Goal: Task Accomplishment & Management: Complete application form

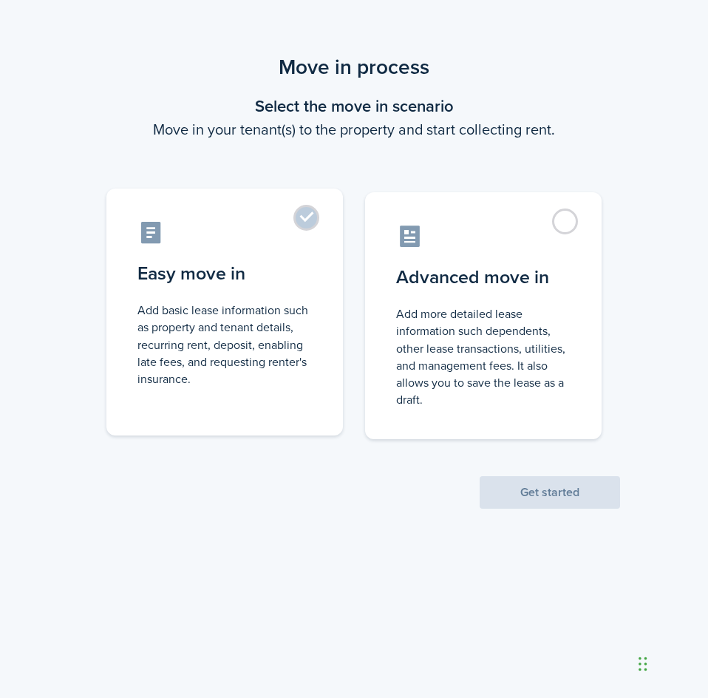
click at [306, 224] on label "Easy move in Add basic lease information such as property and tenant details, r…" at bounding box center [224, 312] width 237 height 247
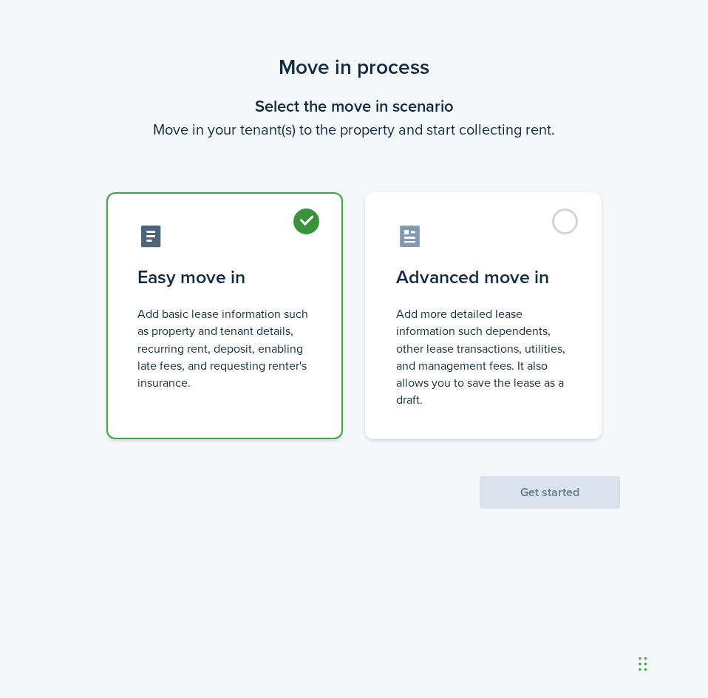
radio input "true"
click at [512, 487] on button "Get started" at bounding box center [550, 492] width 141 height 33
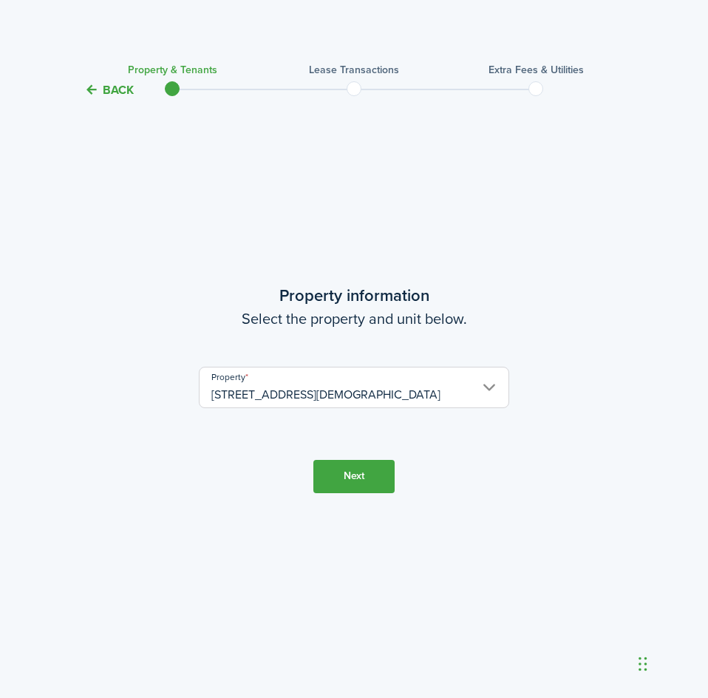
click at [343, 476] on button "Next" at bounding box center [354, 476] width 81 height 33
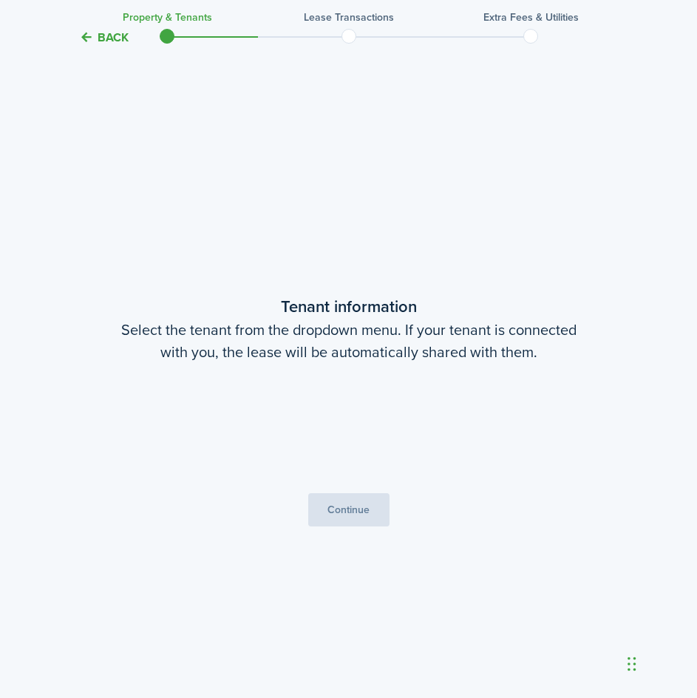
scroll to position [599, 0]
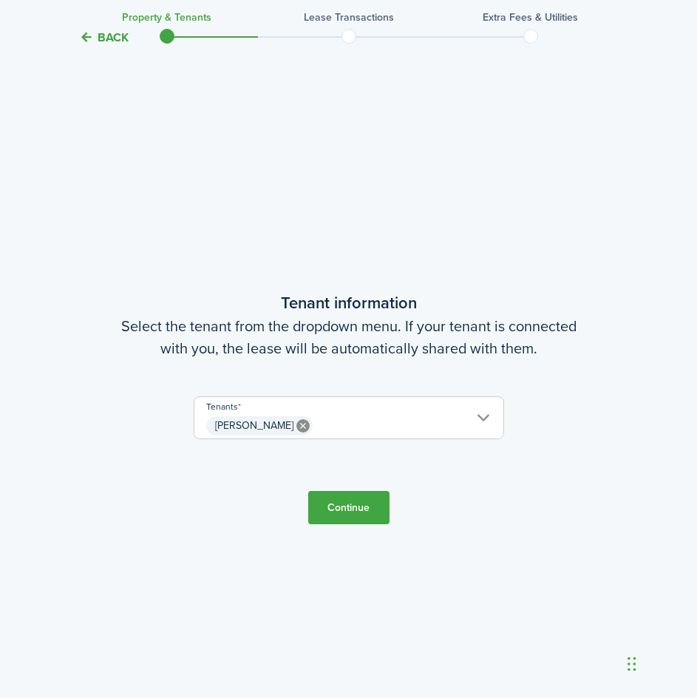
click at [340, 421] on span "[PERSON_NAME]" at bounding box center [348, 425] width 309 height 25
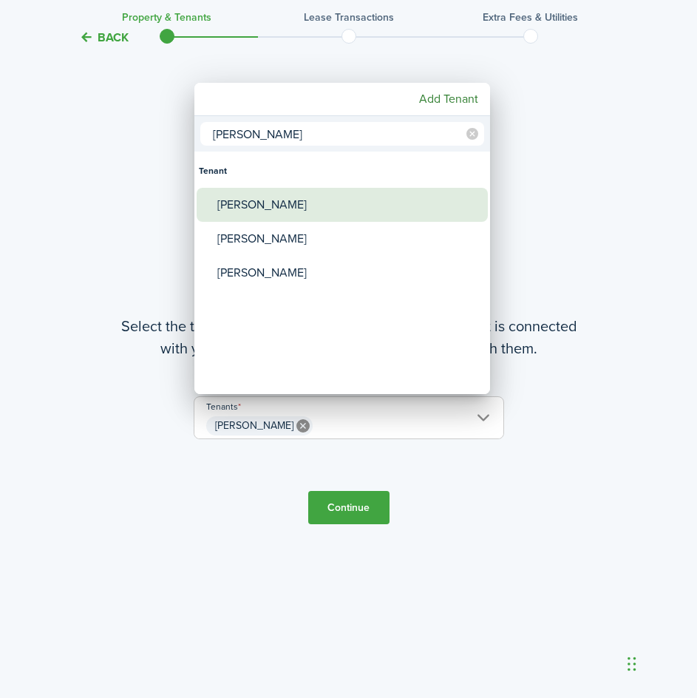
type input "[PERSON_NAME]"
click at [265, 204] on div "[PERSON_NAME]" at bounding box center [348, 205] width 262 height 34
type input "[PERSON_NAME], [PERSON_NAME]"
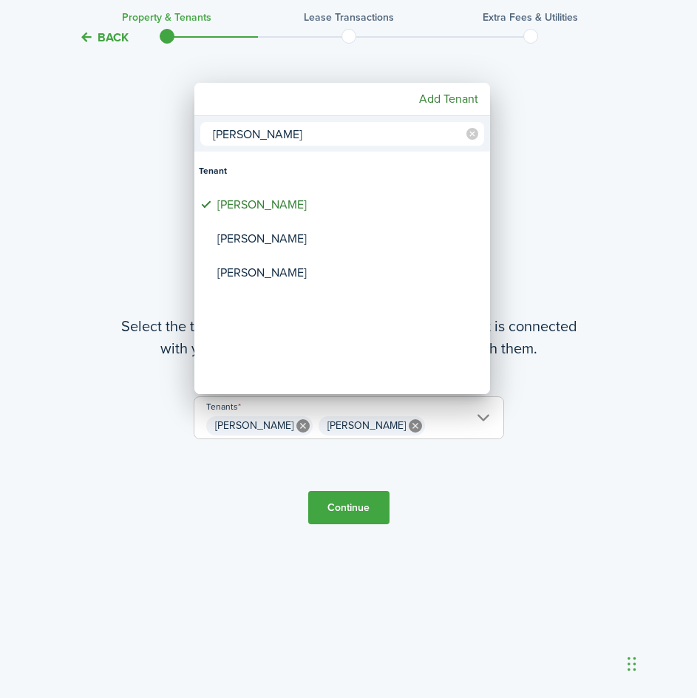
click at [273, 136] on input "[PERSON_NAME]" at bounding box center [342, 134] width 284 height 24
type input "k"
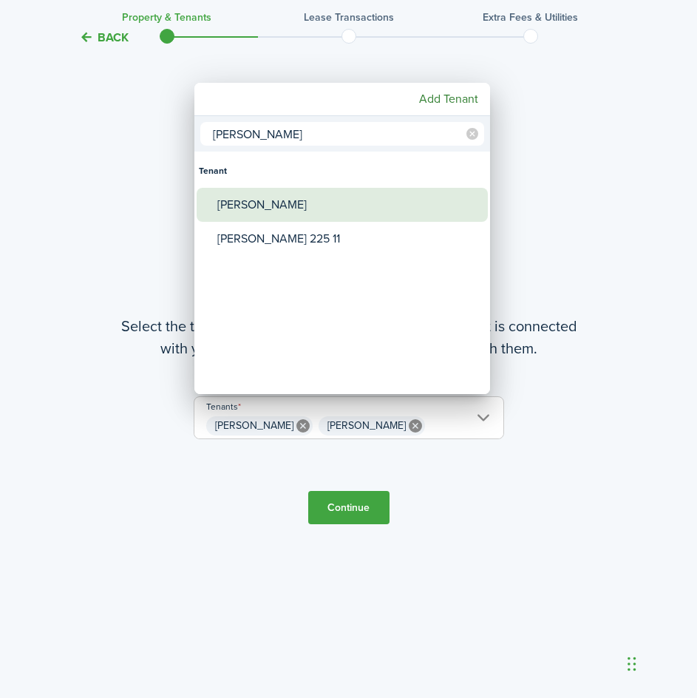
type input "[PERSON_NAME]"
click at [287, 203] on div "[PERSON_NAME]" at bounding box center [348, 205] width 262 height 34
type input "[PERSON_NAME], [PERSON_NAME], [PERSON_NAME]"
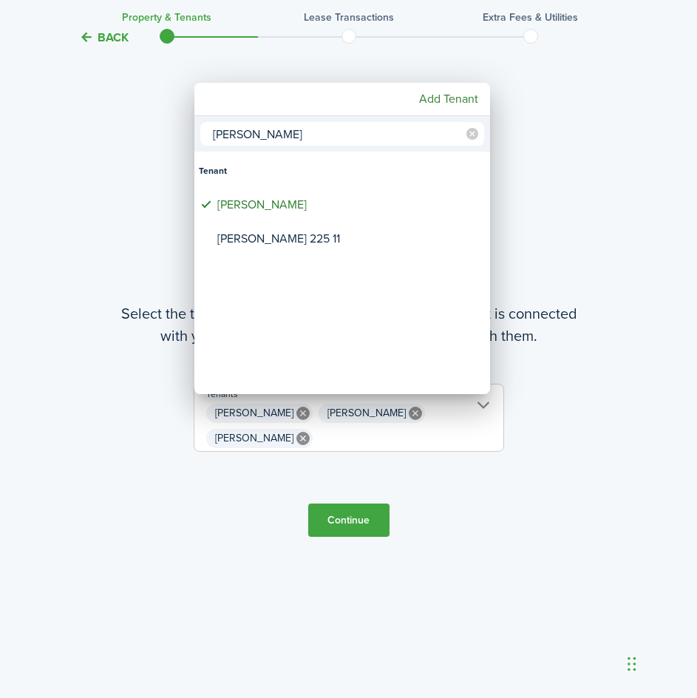
drag, startPoint x: 252, startPoint y: 133, endPoint x: 120, endPoint y: 128, distance: 132.5
click at [120, 129] on div "[PERSON_NAME] [PERSON_NAME] [PERSON_NAME] 225 11 Add Tenant" at bounding box center [348, 349] width 697 height 698
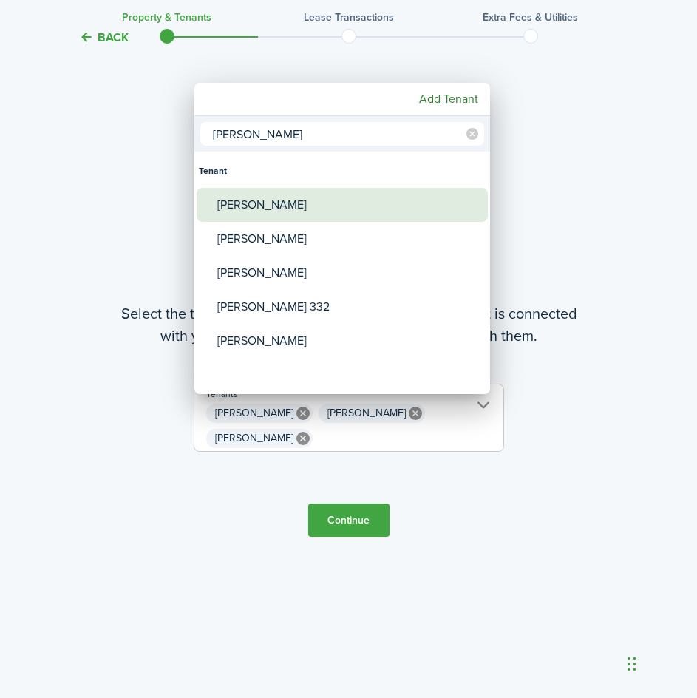
type input "[PERSON_NAME]"
click at [274, 205] on div "[PERSON_NAME]" at bounding box center [348, 205] width 262 height 34
type input "[PERSON_NAME], [PERSON_NAME], [PERSON_NAME], [PERSON_NAME]"
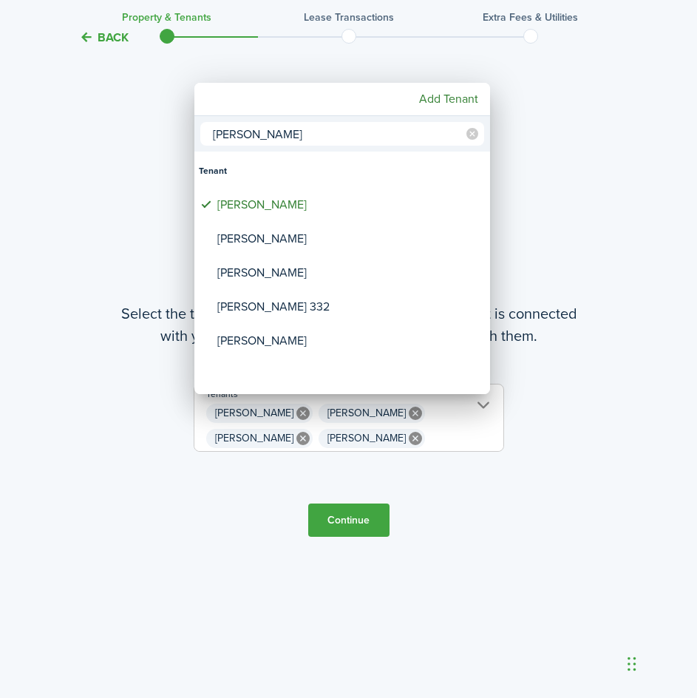
drag, startPoint x: 257, startPoint y: 135, endPoint x: 119, endPoint y: 121, distance: 138.3
click at [145, 123] on div "[PERSON_NAME] Tenant [PERSON_NAME] [PERSON_NAME] [PERSON_NAME] [PERSON_NAME] 33…" at bounding box center [348, 349] width 697 height 698
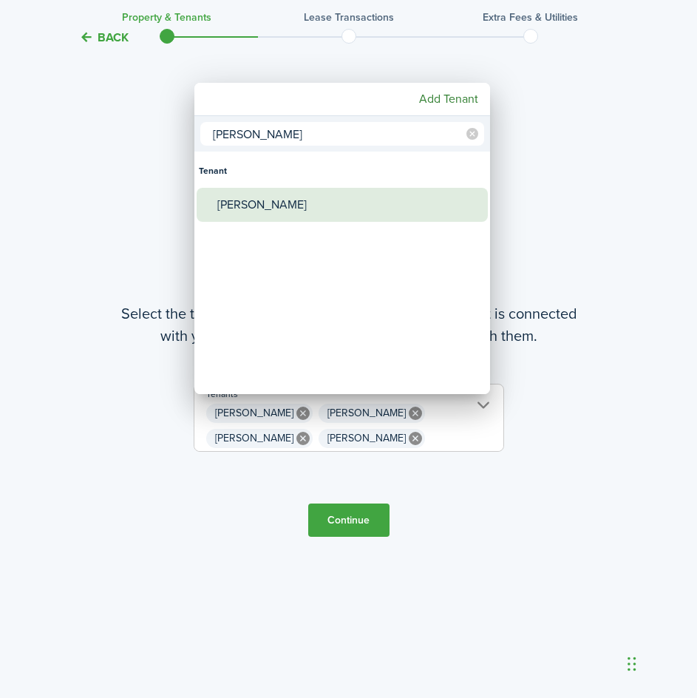
type input "[PERSON_NAME]"
click at [240, 201] on div "[PERSON_NAME]" at bounding box center [348, 205] width 262 height 34
type input "[PERSON_NAME], [PERSON_NAME], [PERSON_NAME], [PERSON_NAME], [PERSON_NAME]"
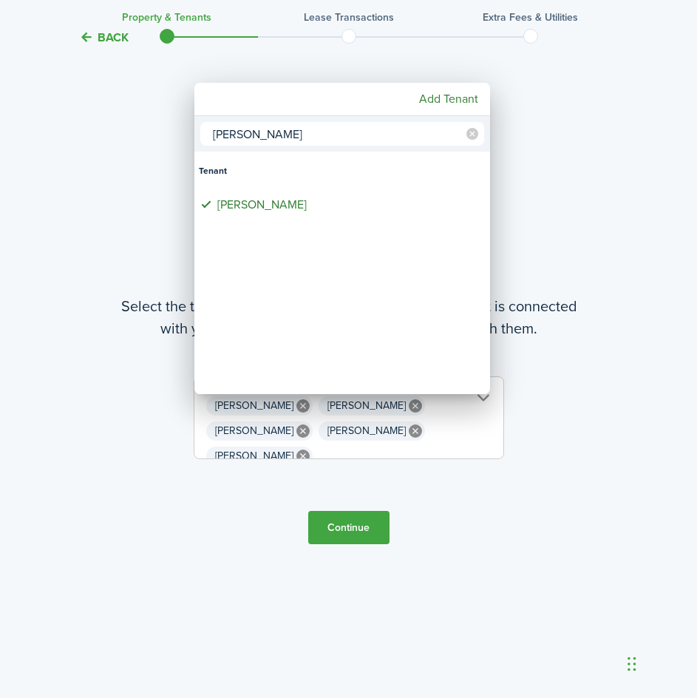
drag, startPoint x: 270, startPoint y: 137, endPoint x: 141, endPoint y: 136, distance: 129.4
click at [143, 136] on div "[PERSON_NAME] Tenant [PERSON_NAME] Add Tenant" at bounding box center [348, 349] width 697 height 698
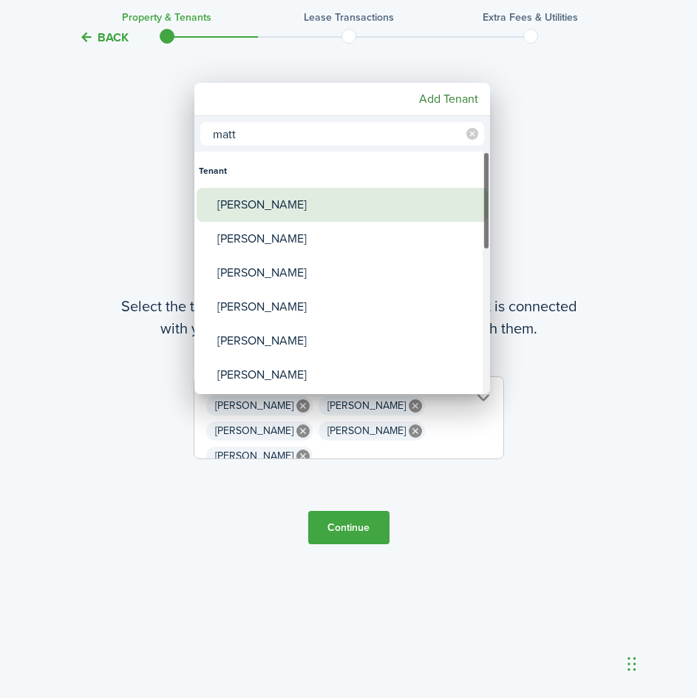
type input "matt"
click at [302, 200] on div "[PERSON_NAME]" at bounding box center [348, 205] width 262 height 34
type input "[PERSON_NAME], [PERSON_NAME], [PERSON_NAME], [PERSON_NAME], [PERSON_NAME], [PER…"
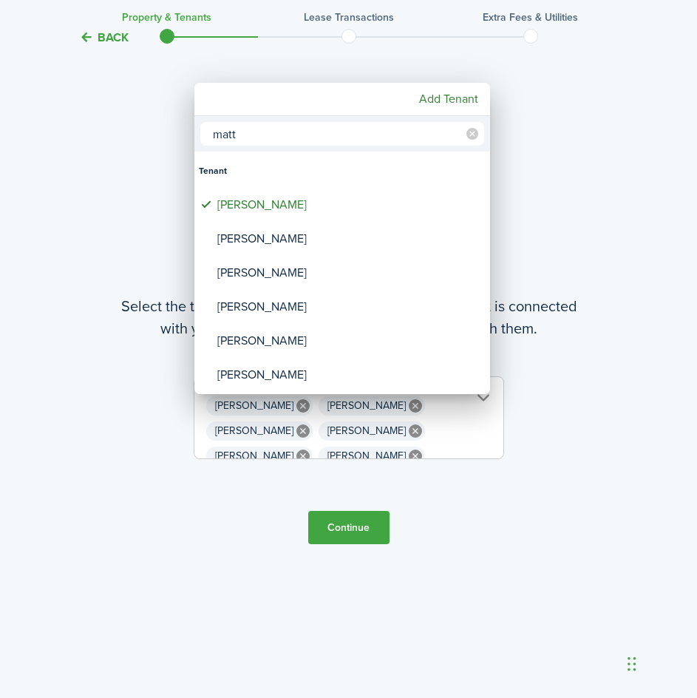
click at [413, 518] on div at bounding box center [349, 349] width 934 height 935
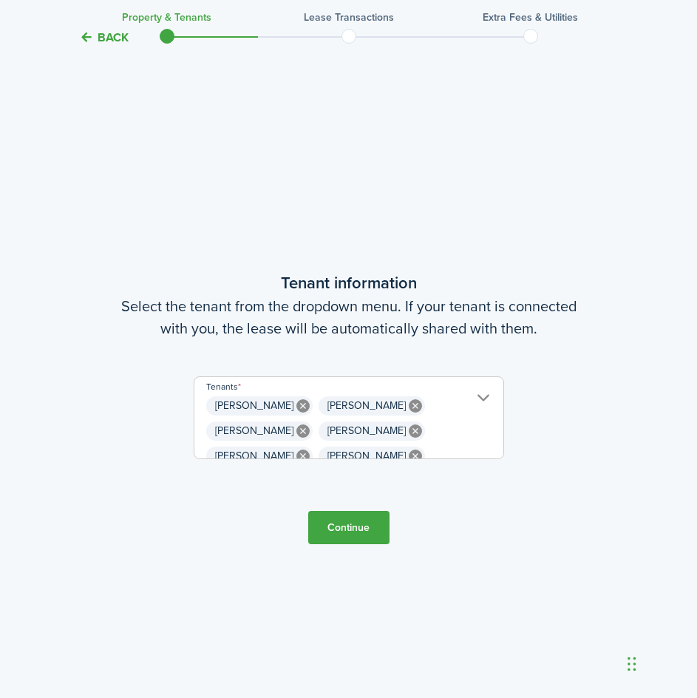
scroll to position [0, 0]
click at [376, 524] on button "Continue" at bounding box center [348, 527] width 81 height 33
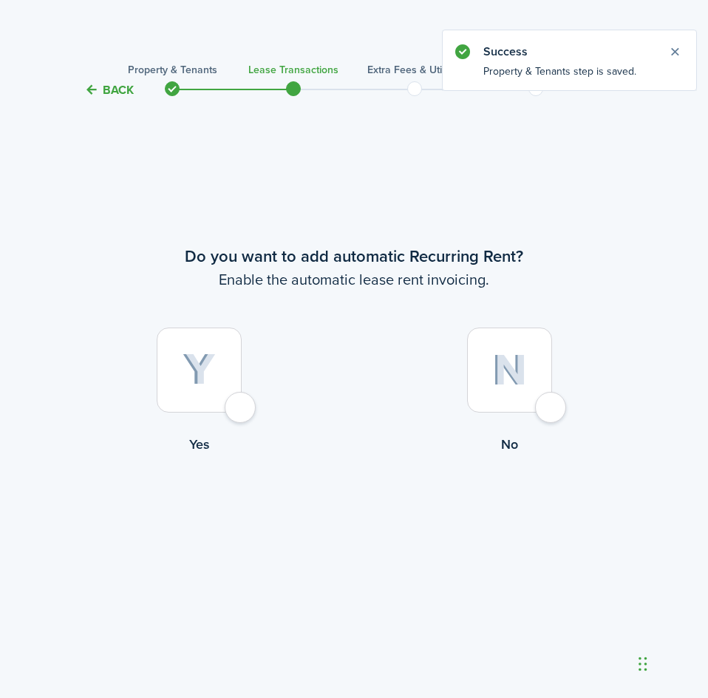
click at [552, 409] on div at bounding box center [509, 370] width 85 height 85
radio input "true"
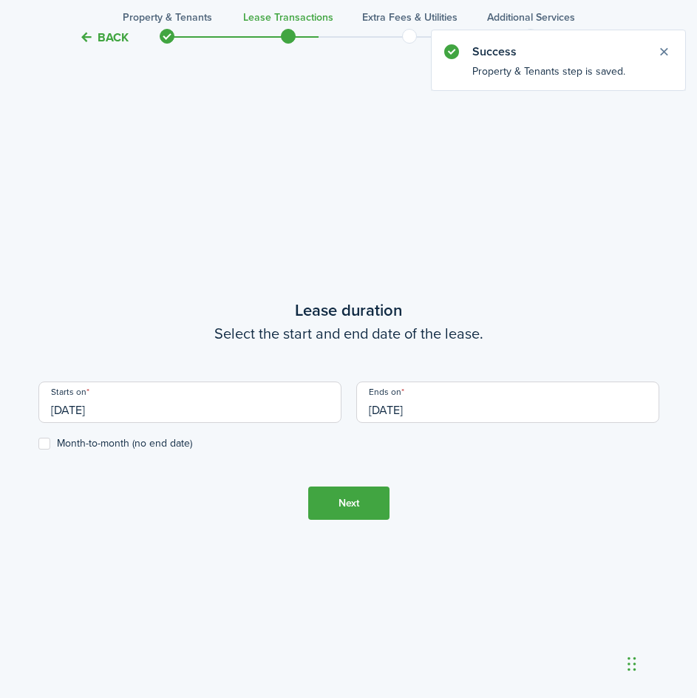
scroll to position [599, 0]
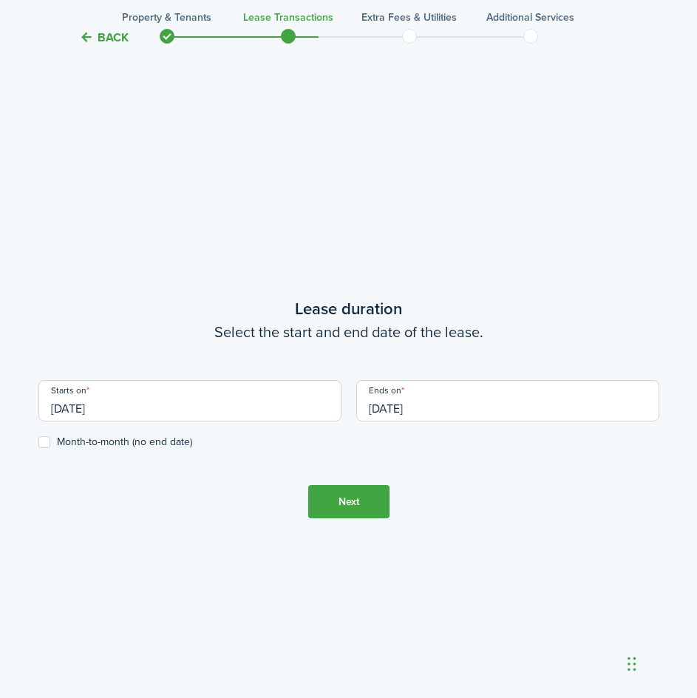
click at [465, 412] on input "[DATE]" at bounding box center [507, 400] width 303 height 41
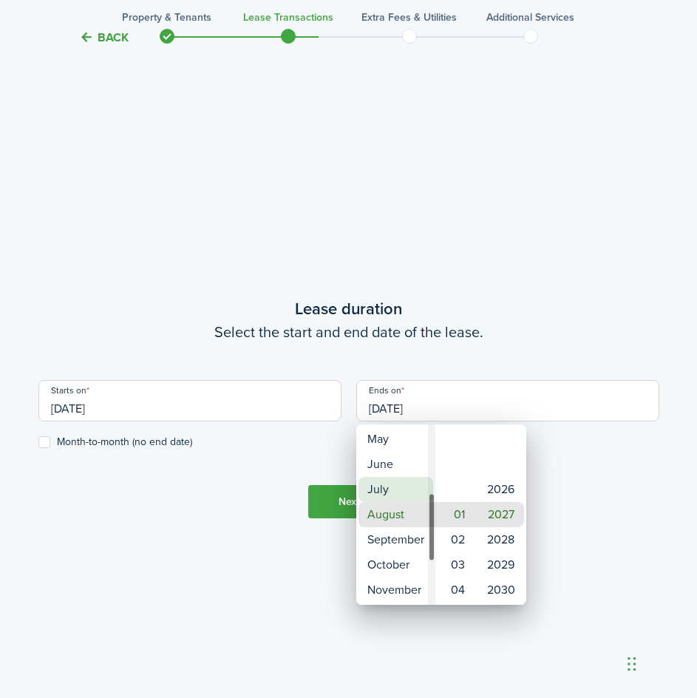
click at [396, 495] on mbsc-wheel-item "July" at bounding box center [396, 489] width 75 height 25
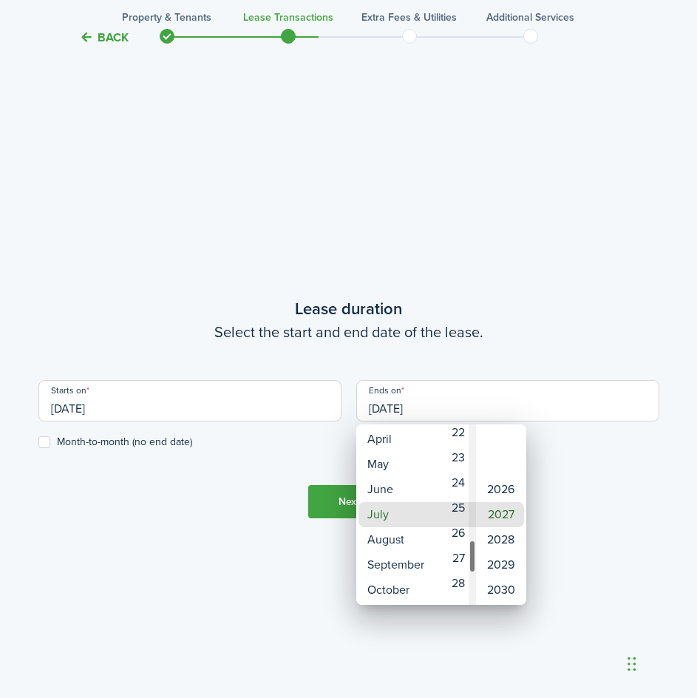
drag, startPoint x: 476, startPoint y: 449, endPoint x: 476, endPoint y: 564, distance: 114.6
click at [476, 564] on div "Day" at bounding box center [472, 556] width 7 height 33
type input "[DATE]"
click at [539, 450] on div at bounding box center [349, 349] width 934 height 935
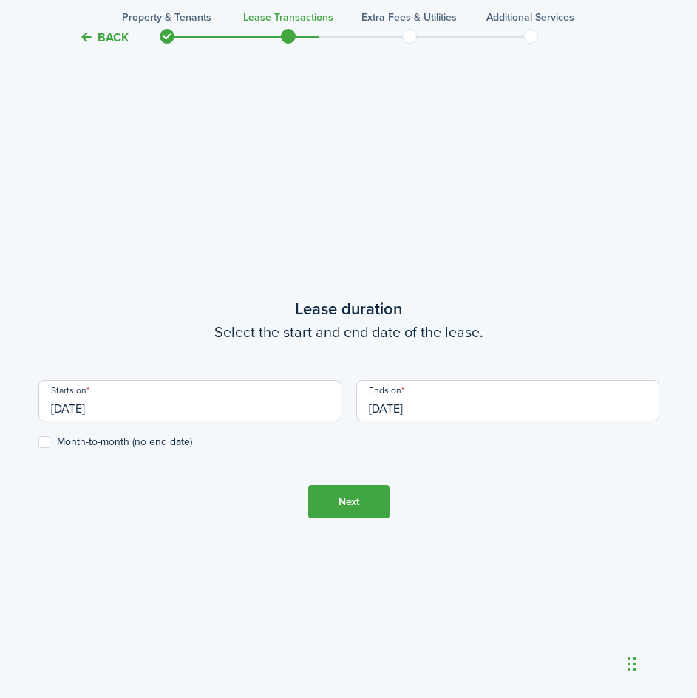
click at [353, 494] on button "Next" at bounding box center [348, 501] width 81 height 33
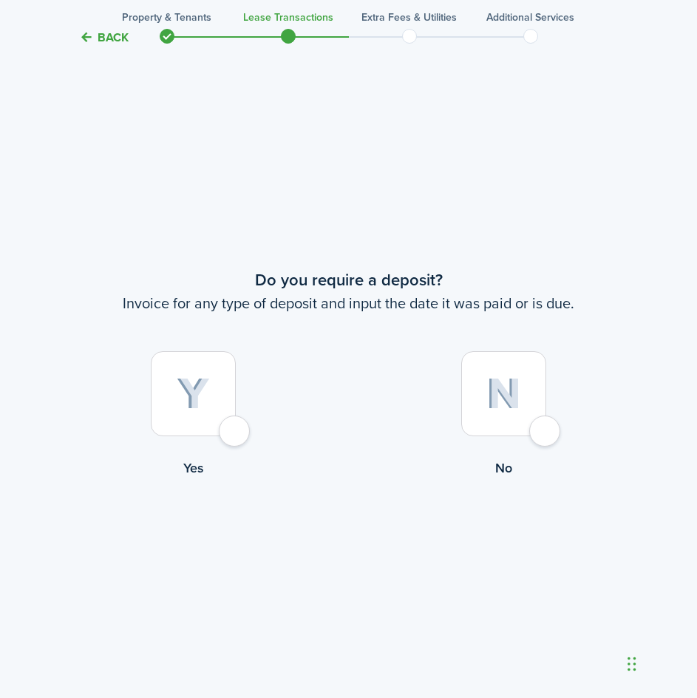
scroll to position [1297, 0]
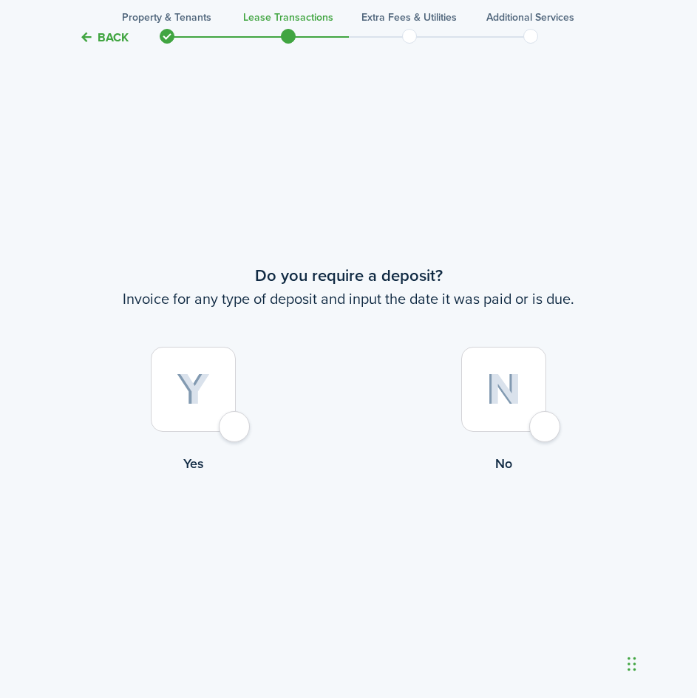
click at [537, 430] on div at bounding box center [503, 389] width 85 height 85
radio input "true"
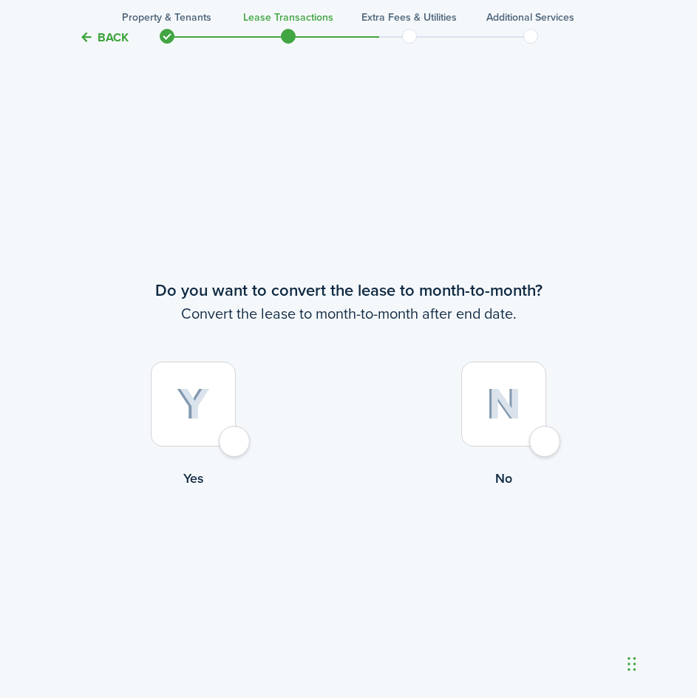
scroll to position [1995, 0]
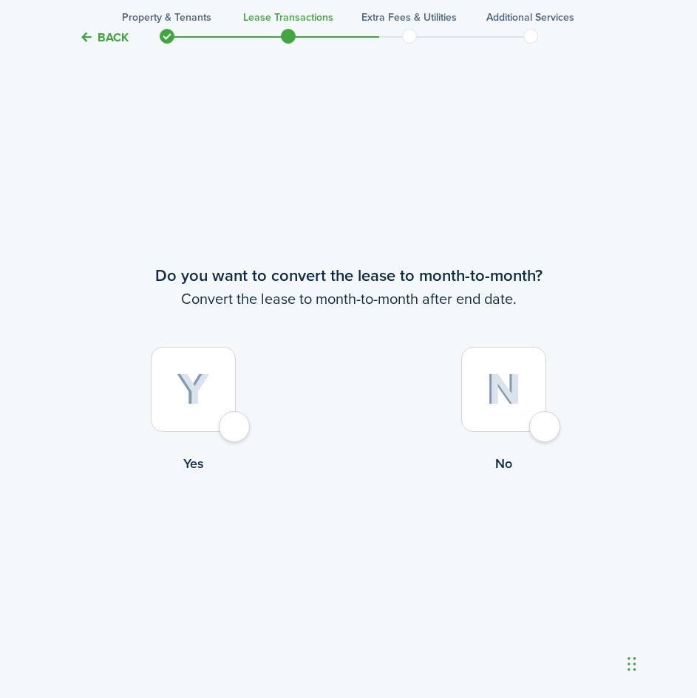
click at [547, 432] on div at bounding box center [503, 389] width 85 height 85
radio input "true"
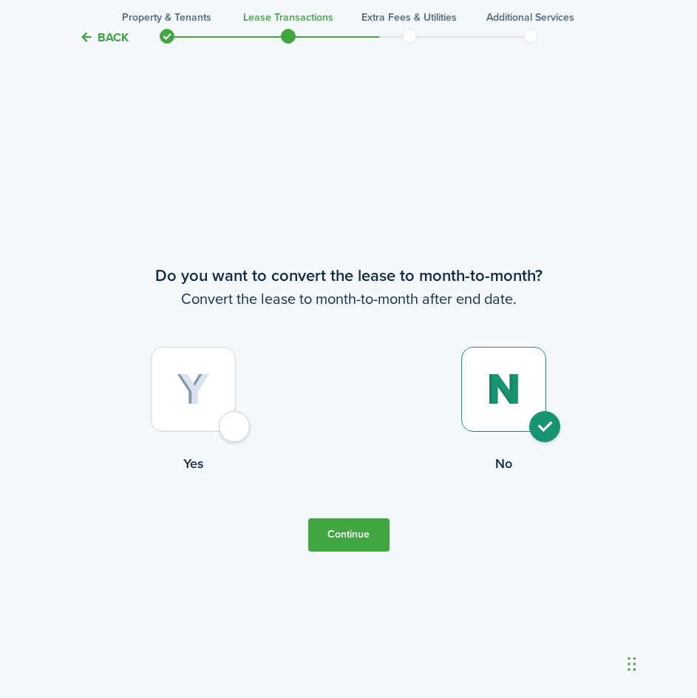
click at [356, 526] on button "Continue" at bounding box center [348, 534] width 81 height 33
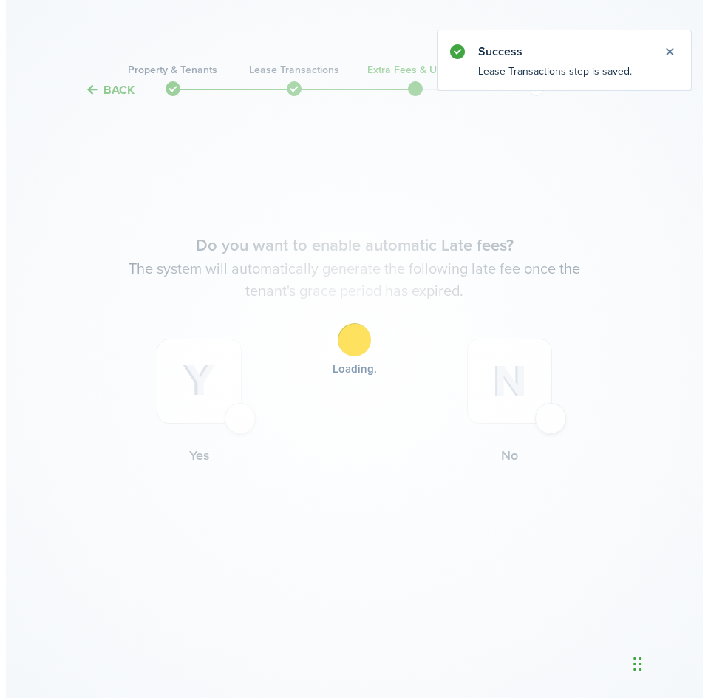
scroll to position [0, 0]
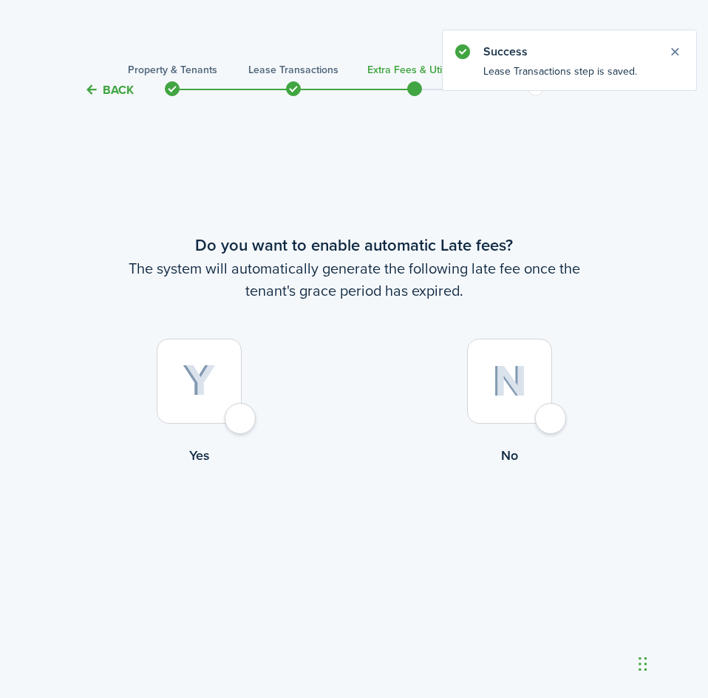
click at [552, 423] on div at bounding box center [509, 381] width 85 height 85
radio input "true"
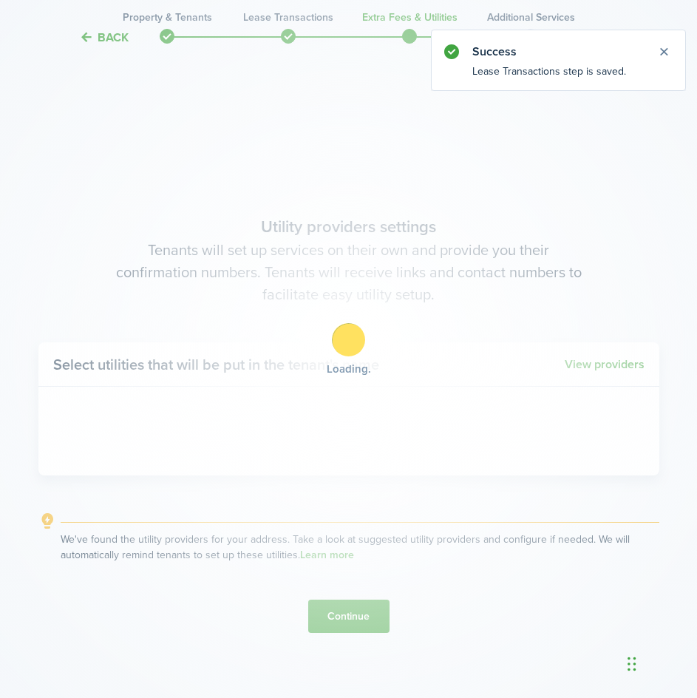
scroll to position [599, 0]
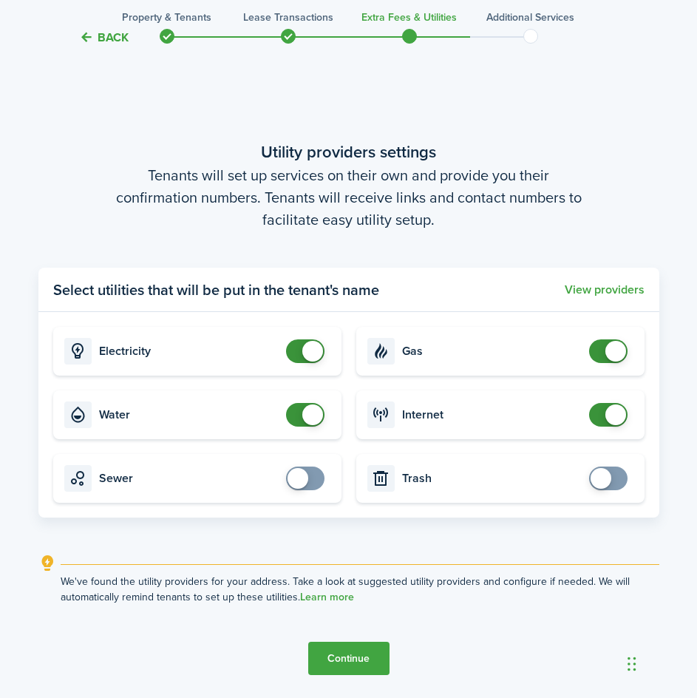
checkbox input "false"
click at [299, 415] on span at bounding box center [305, 415] width 15 height 24
checkbox input "false"
click at [298, 348] on span at bounding box center [305, 351] width 15 height 24
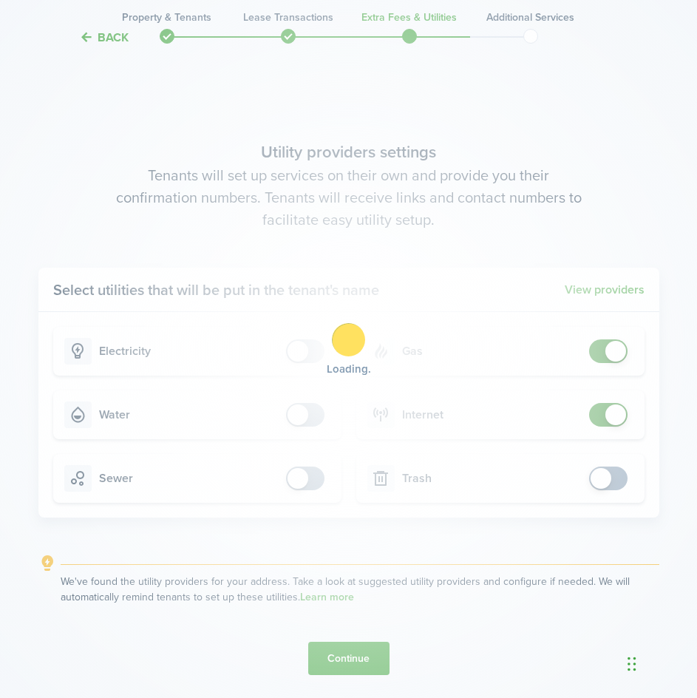
click at [593, 355] on div "Loading" at bounding box center [348, 349] width 697 height 698
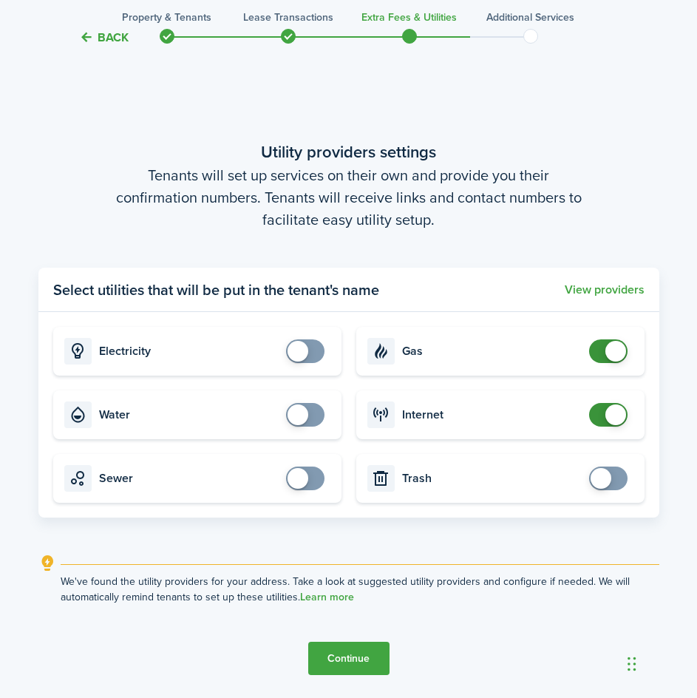
checkbox input "false"
click at [601, 351] on span at bounding box center [608, 351] width 15 height 24
checkbox input "false"
click at [601, 419] on span at bounding box center [608, 415] width 15 height 24
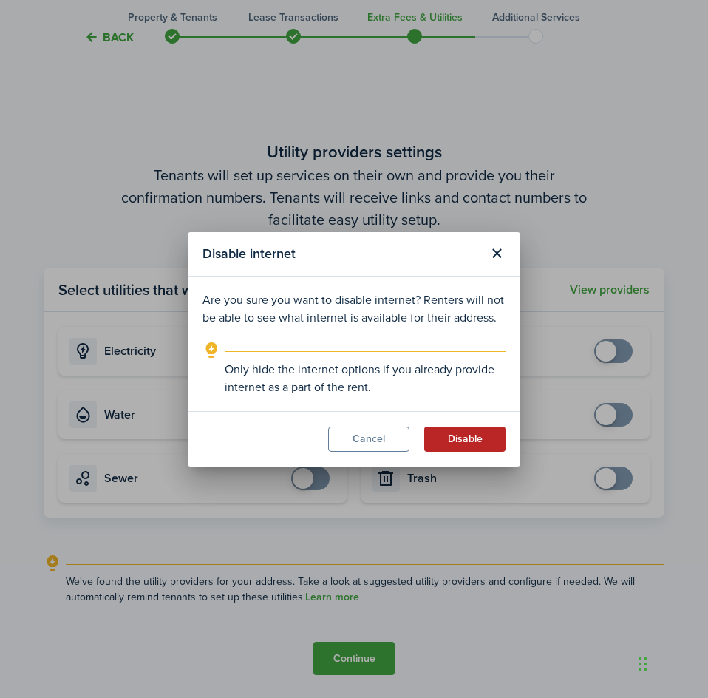
click at [466, 435] on button "Disable" at bounding box center [464, 439] width 81 height 25
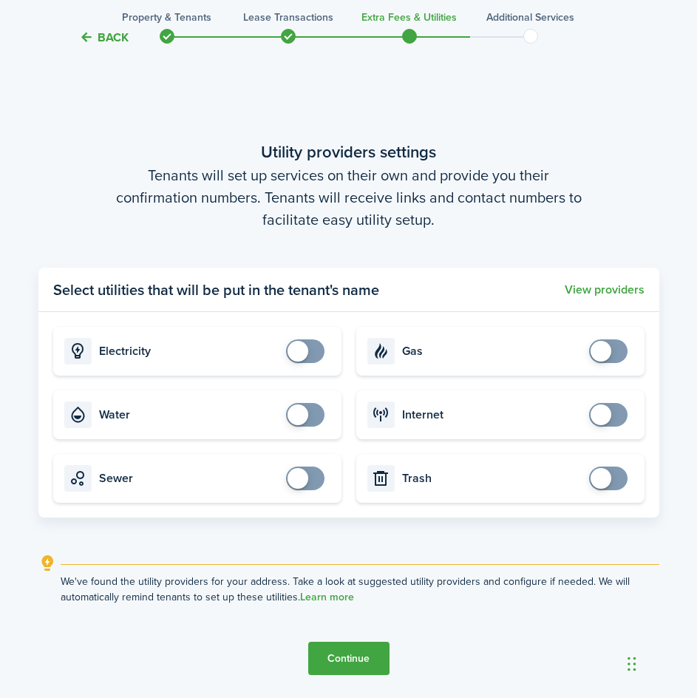
click at [372, 657] on button "Continue" at bounding box center [348, 658] width 81 height 33
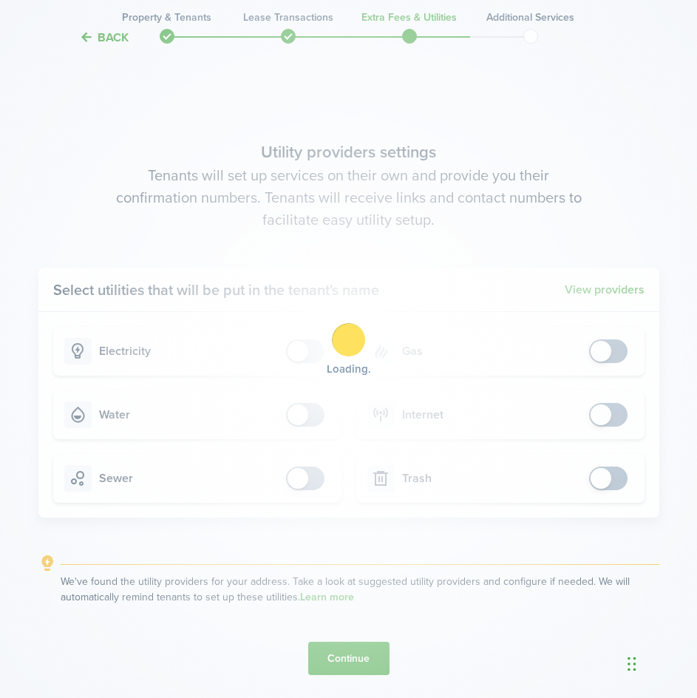
scroll to position [0, 0]
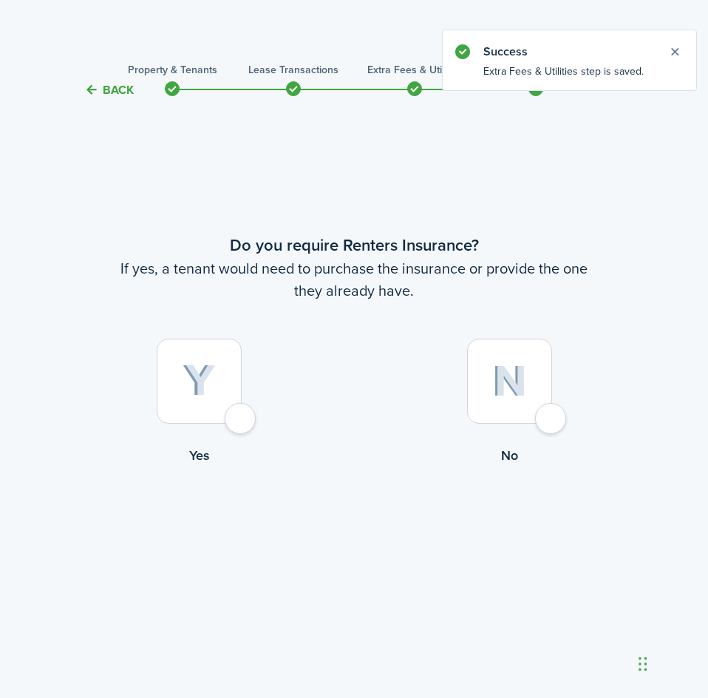
click at [552, 419] on div at bounding box center [509, 381] width 85 height 85
radio input "true"
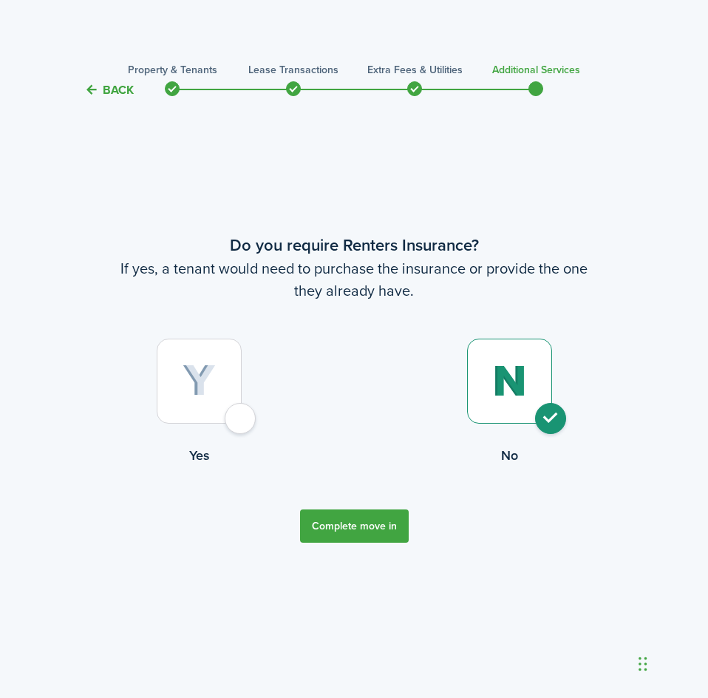
click at [361, 523] on button "Complete move in" at bounding box center [354, 526] width 109 height 33
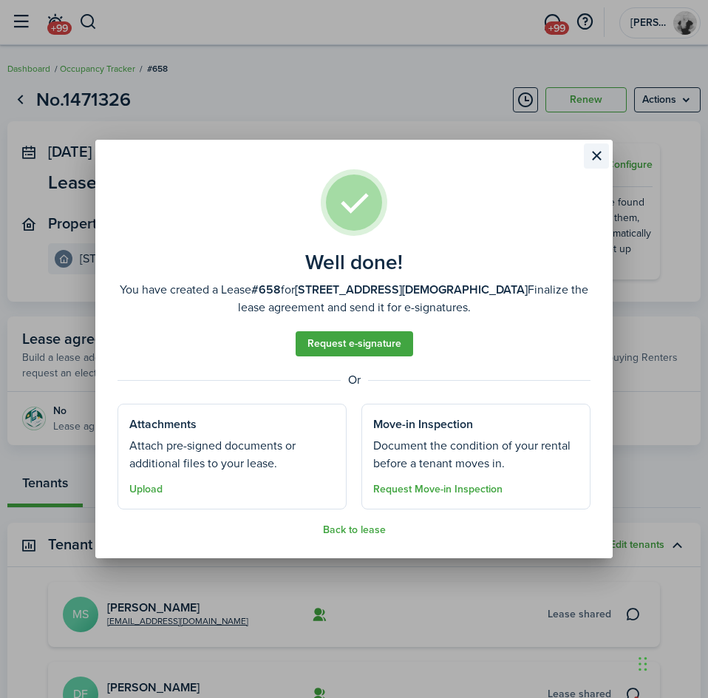
click at [592, 158] on button "Close modal" at bounding box center [596, 155] width 25 height 25
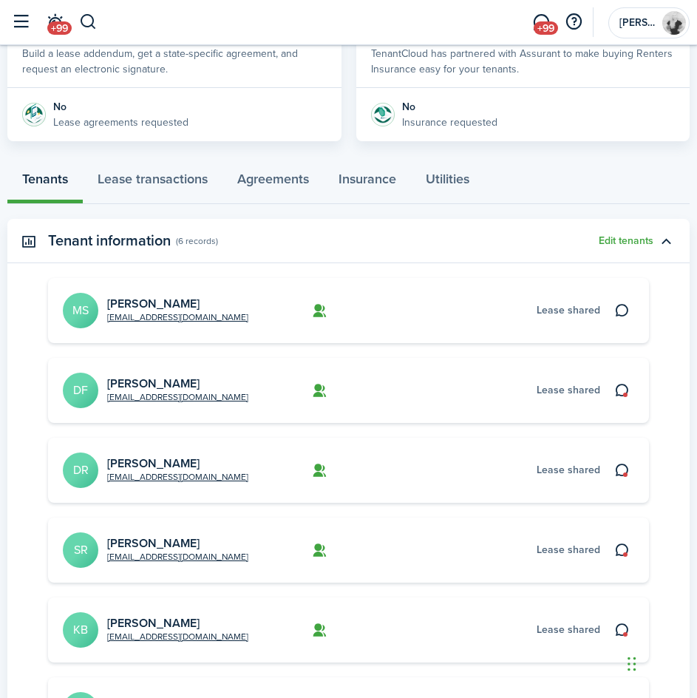
scroll to position [299, 0]
